Goal: Transaction & Acquisition: Purchase product/service

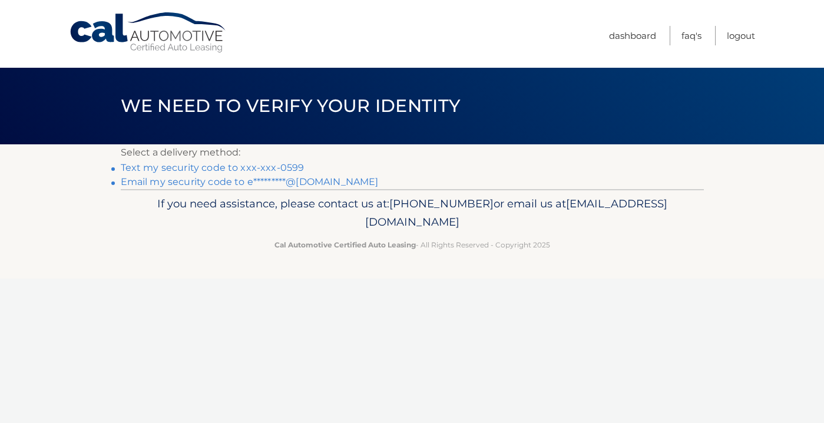
click at [239, 169] on link "Text my security code to xxx-xxx-0599" at bounding box center [213, 167] width 184 height 11
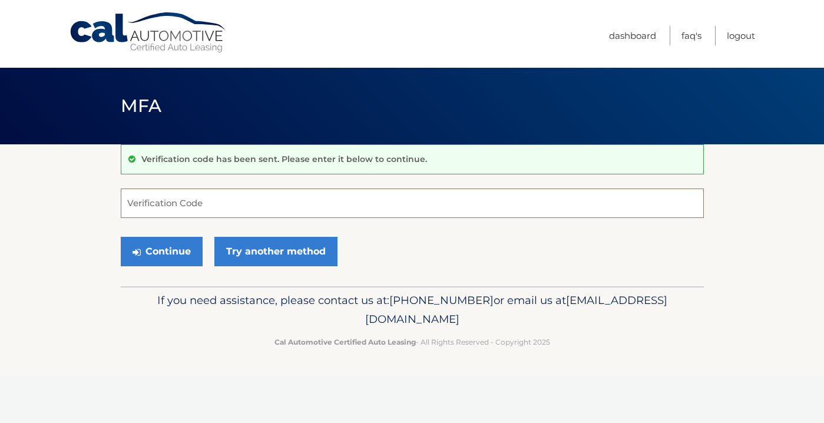
click at [214, 201] on input "Verification Code" at bounding box center [412, 202] width 583 height 29
type input "521885"
click at [155, 263] on button "Continue" at bounding box center [162, 251] width 82 height 29
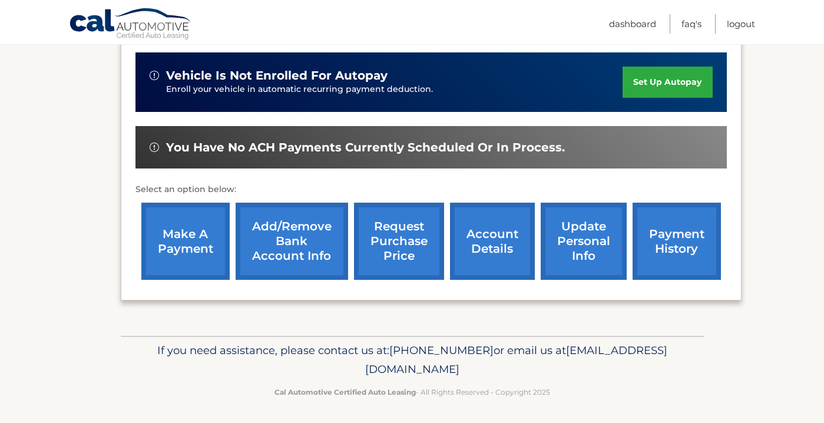
scroll to position [304, 0]
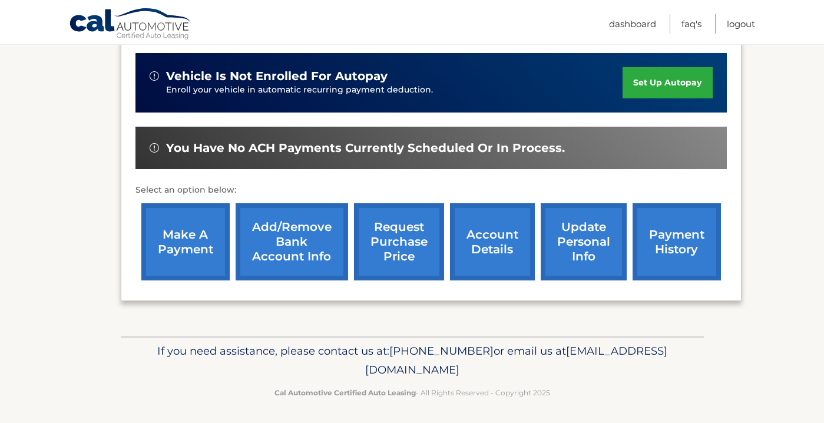
click at [213, 263] on link "make a payment" at bounding box center [185, 241] width 88 height 77
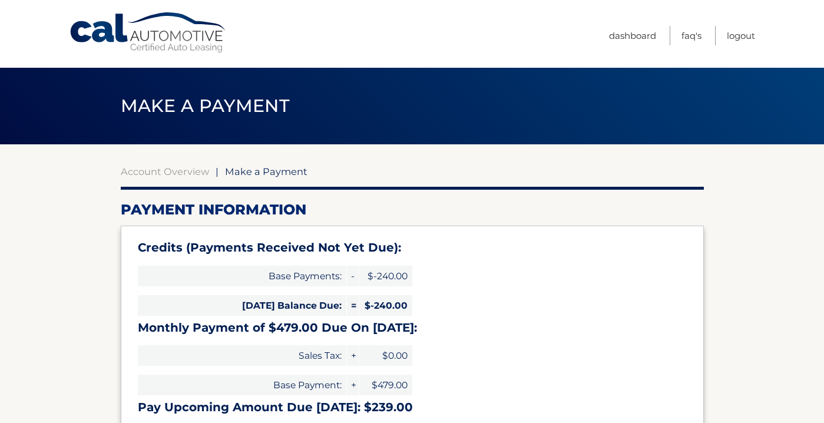
select select "OGIzYzY3MWEtODJjNS00NTIzLWE0ZTAtODk2NDFlNDg2MjQ5"
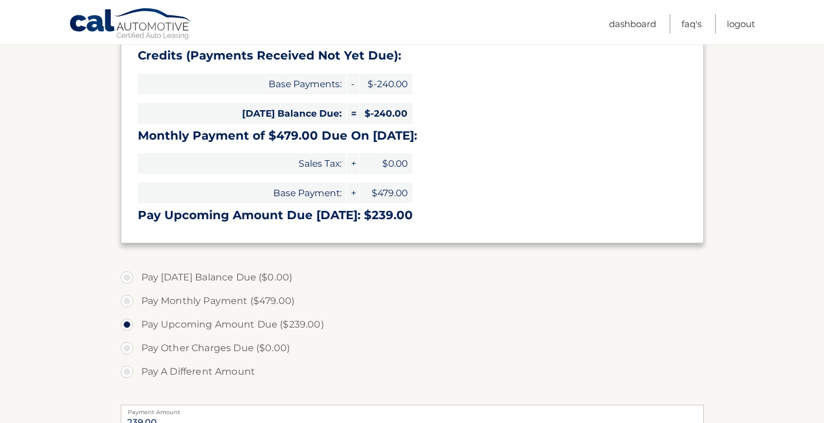
scroll to position [193, 0]
click at [192, 370] on label "Pay A Different Amount" at bounding box center [412, 371] width 583 height 24
click at [137, 370] on input "Pay A Different Amount" at bounding box center [131, 368] width 12 height 19
radio input "true"
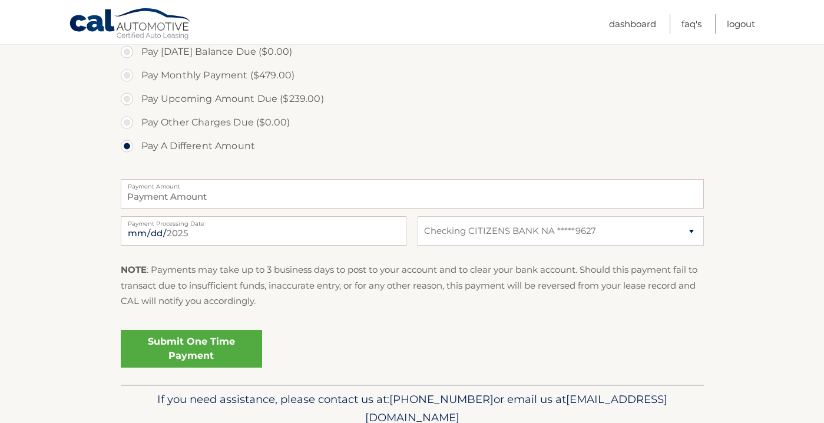
scroll to position [429, 0]
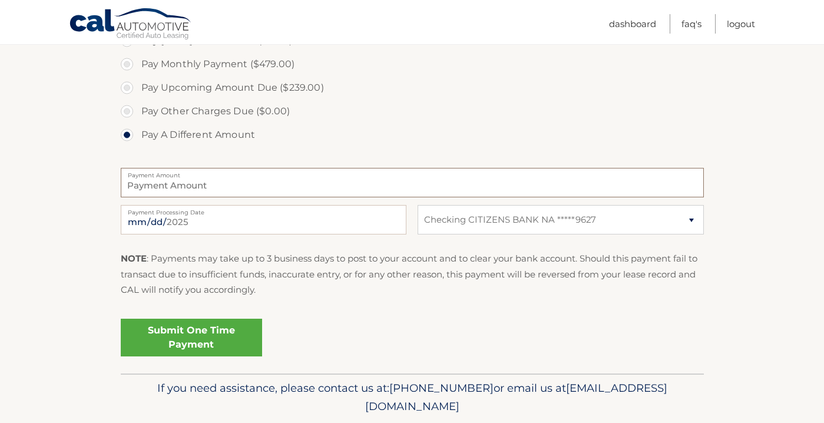
click at [184, 188] on input "Payment Amount" at bounding box center [412, 182] width 583 height 29
type input "120.00"
click at [153, 323] on link "Submit One Time Payment" at bounding box center [191, 338] width 141 height 38
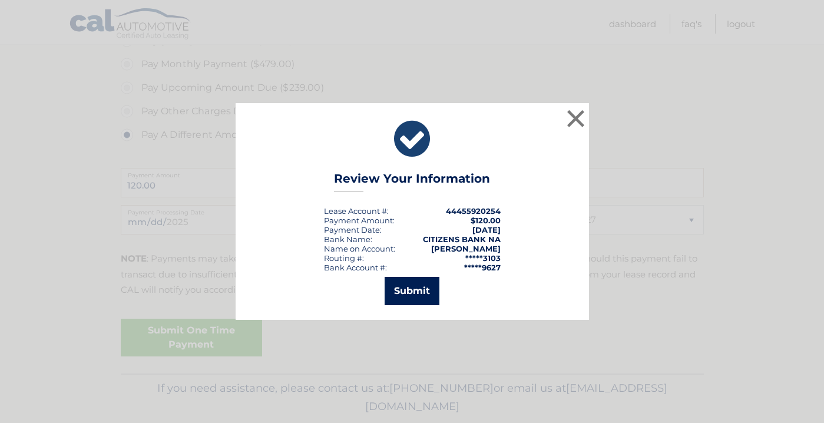
click at [402, 292] on button "Submit" at bounding box center [412, 291] width 55 height 28
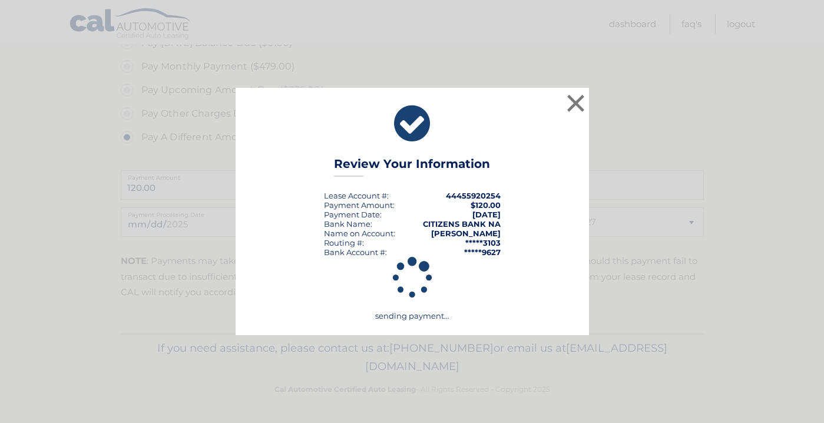
scroll to position [423, 0]
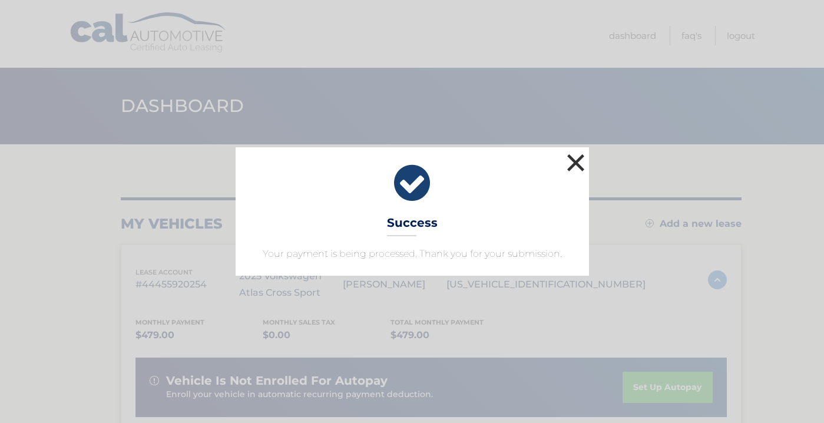
click at [577, 167] on button "×" at bounding box center [576, 163] width 24 height 24
